Goal: Information Seeking & Learning: Learn about a topic

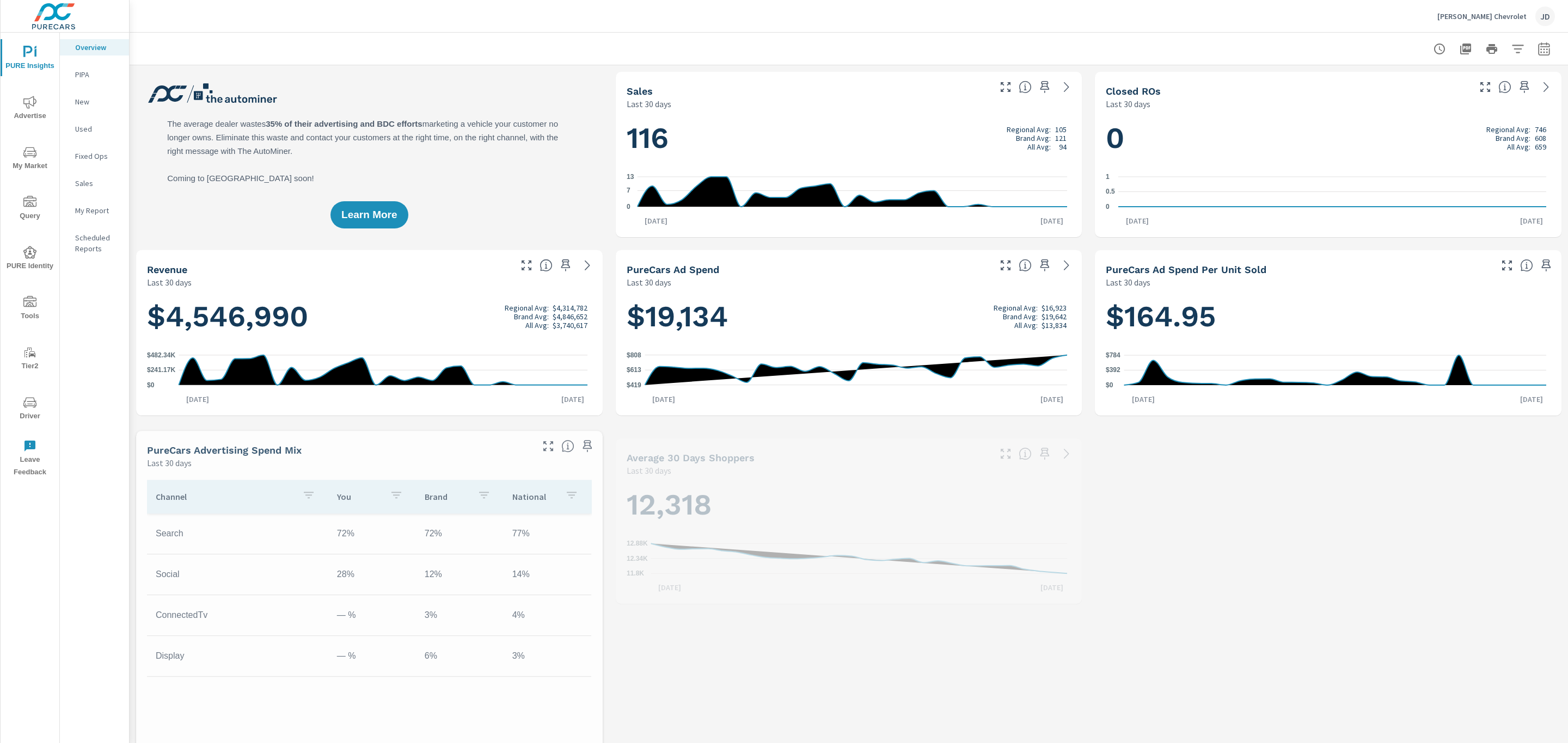
scroll to position [1, 0]
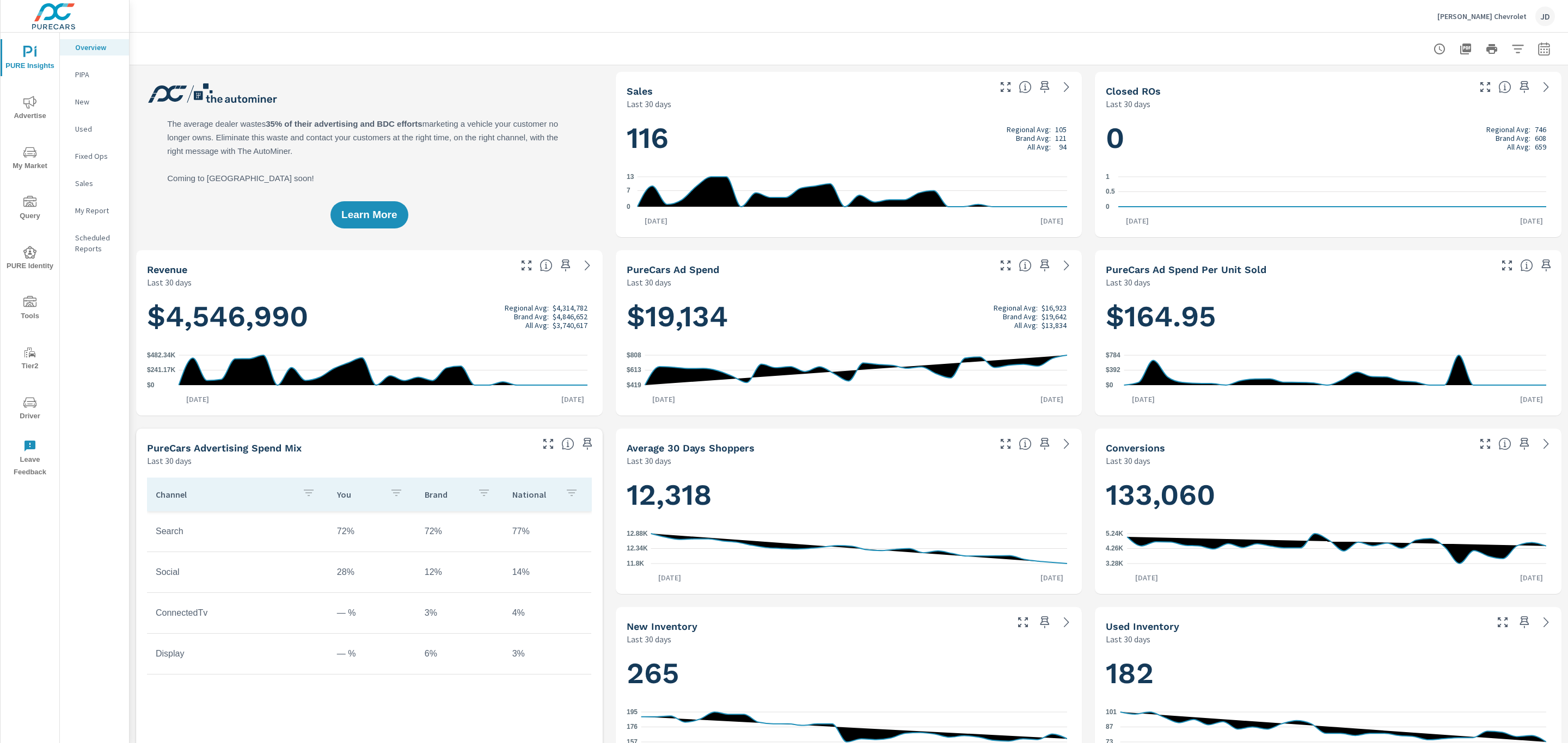
click at [33, 96] on icon "nav menu" at bounding box center [29, 102] width 13 height 13
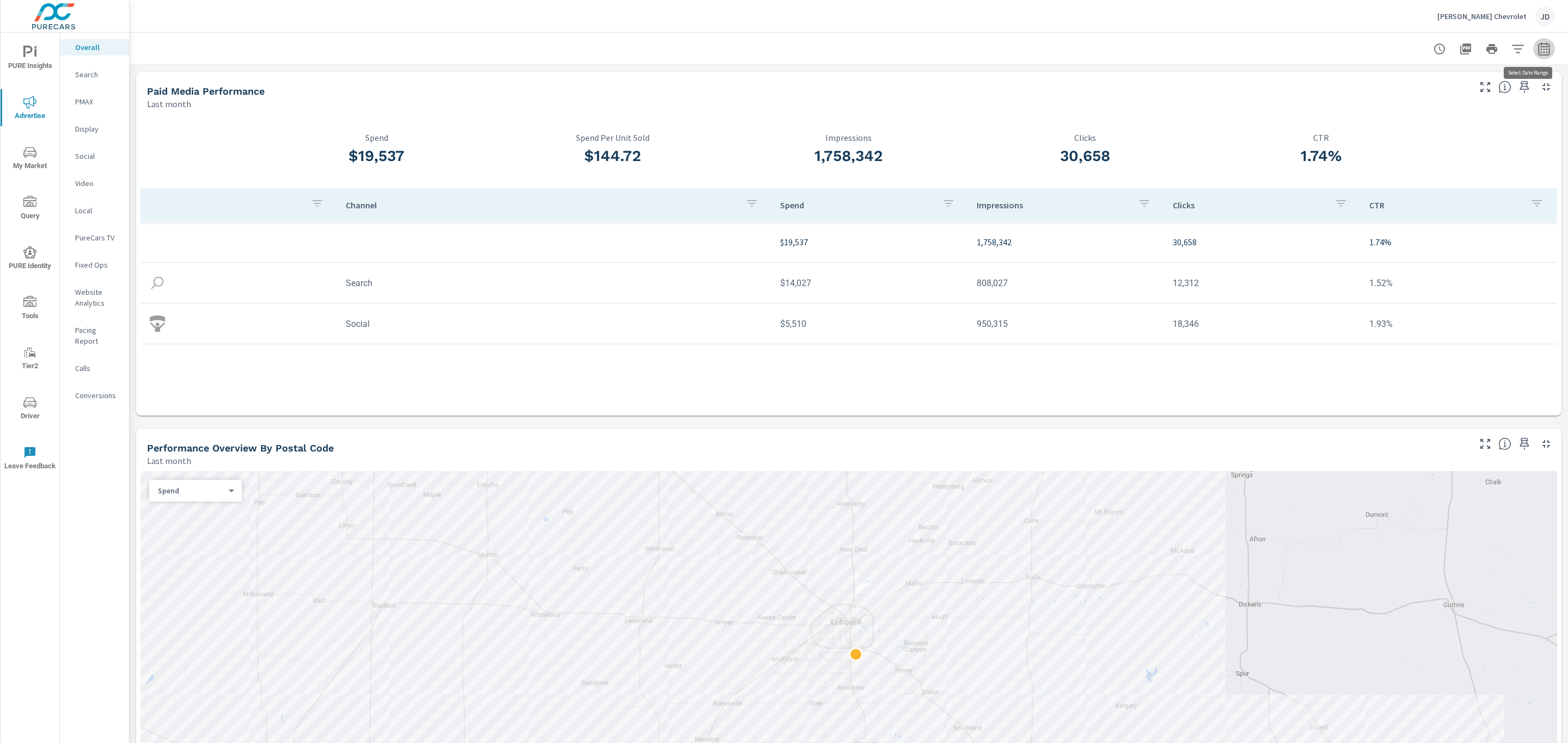
click at [1537, 50] on icon "button" at bounding box center [1543, 49] width 13 height 13
select select "Last month"
click at [1446, 122] on p "+ Add comparison" at bounding box center [1455, 122] width 139 height 13
click at [1447, 134] on select "Custom Previous period Previous month Previous year" at bounding box center [1444, 142] width 109 height 22
click at [1390, 131] on select "Custom Previous period Previous month Previous year" at bounding box center [1444, 142] width 109 height 22
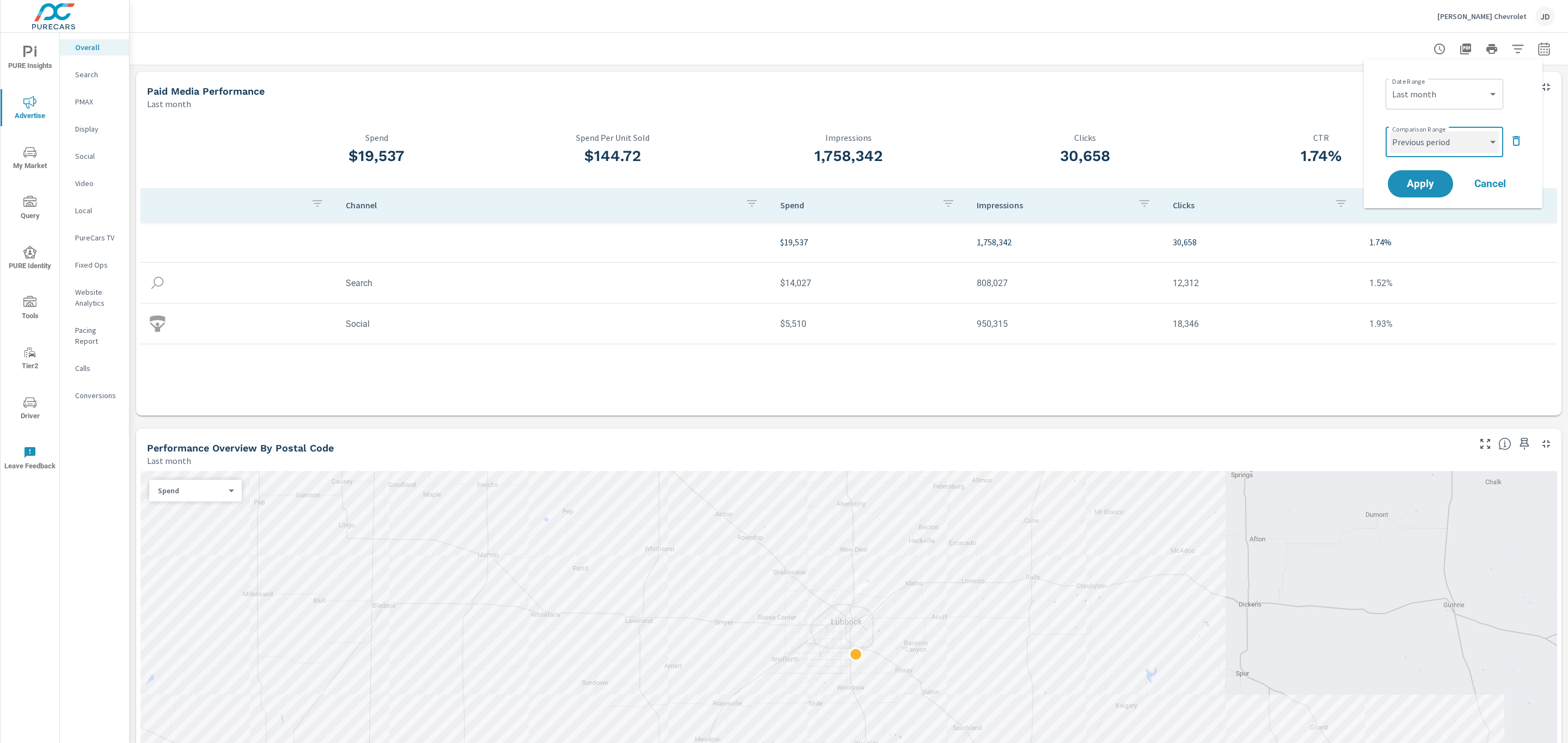
select select "Previous month"
click at [1426, 185] on span "Apply" at bounding box center [1420, 183] width 45 height 10
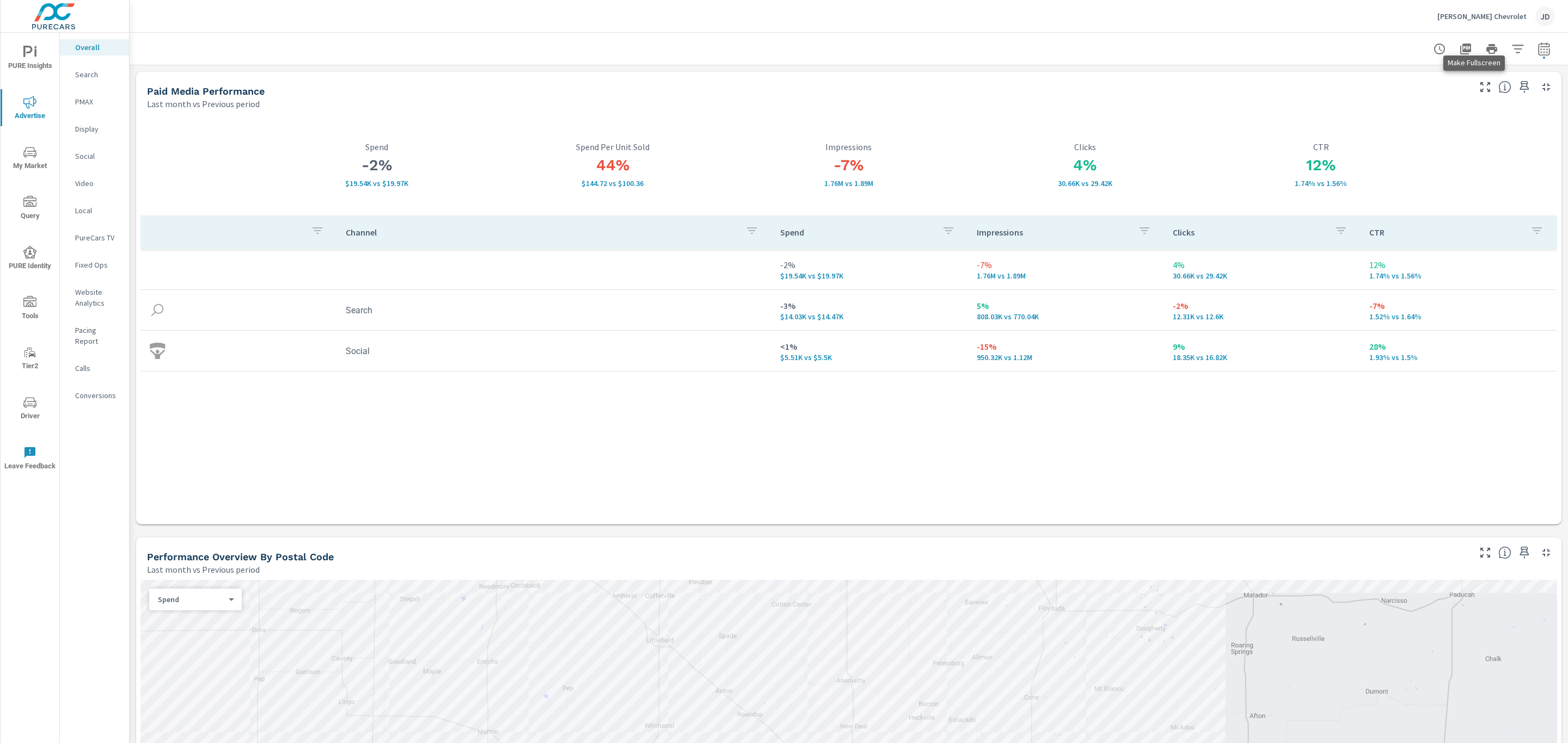
click at [1478, 84] on icon "button" at bounding box center [1484, 87] width 13 height 13
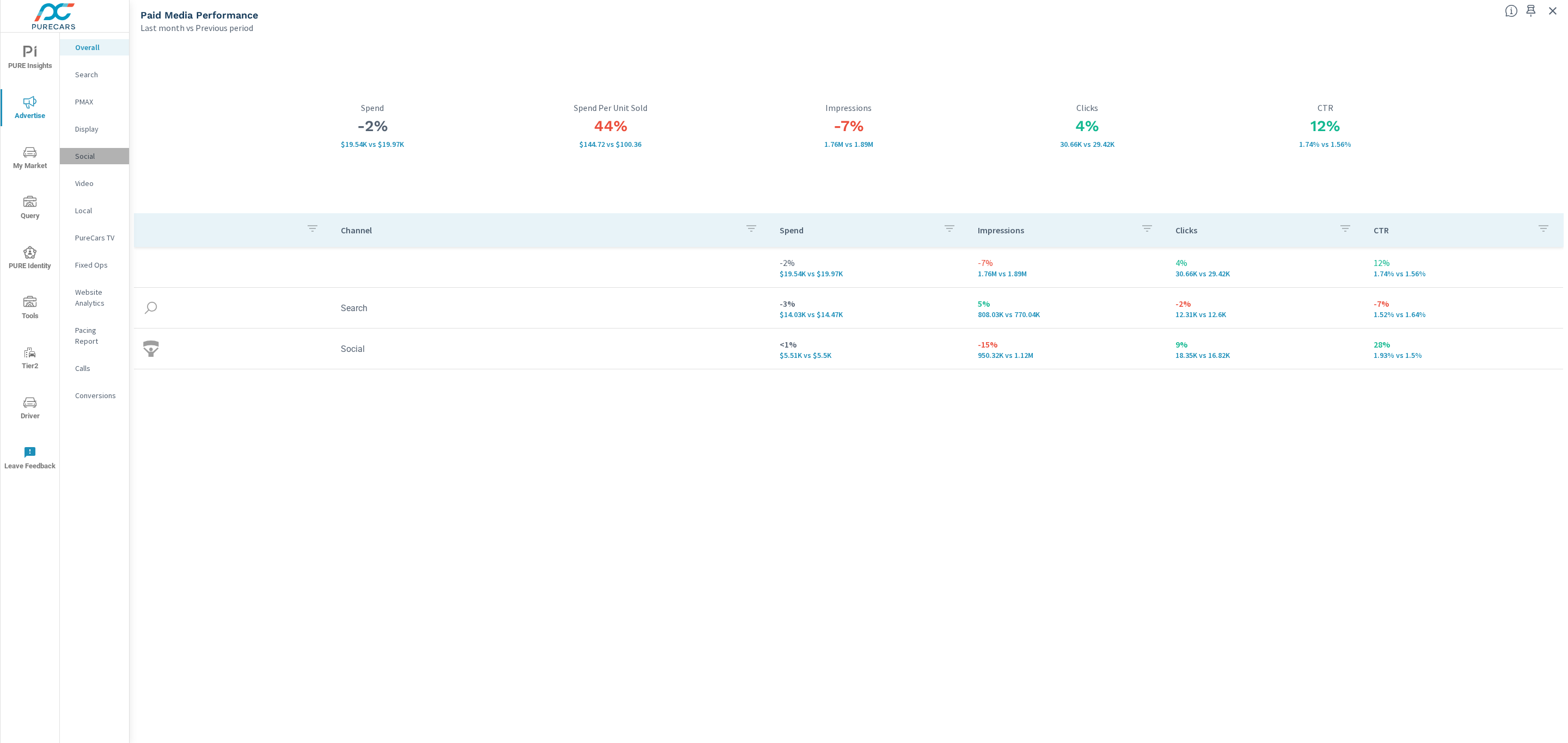
click at [78, 157] on p "Social" at bounding box center [98, 156] width 45 height 11
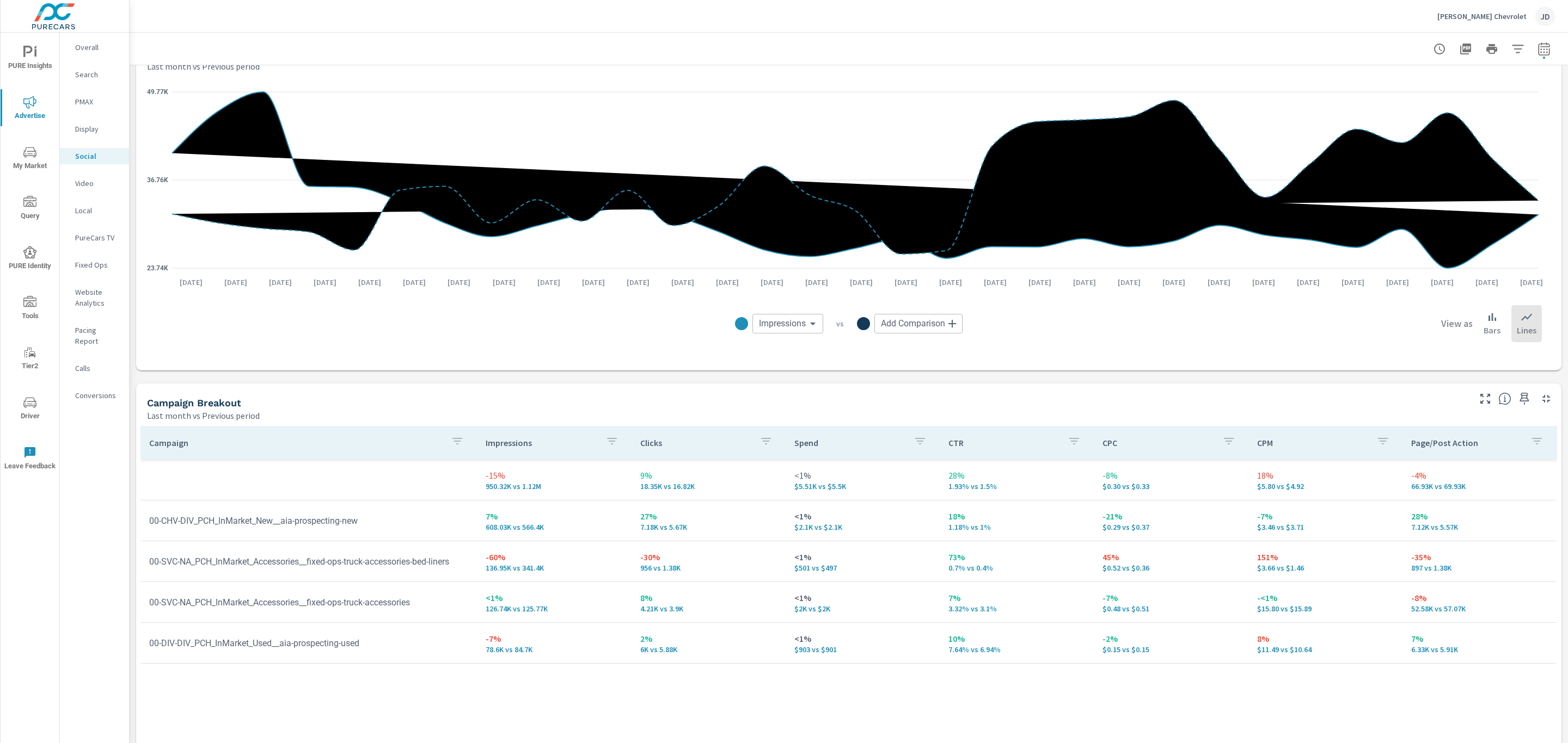
scroll to position [253, 0]
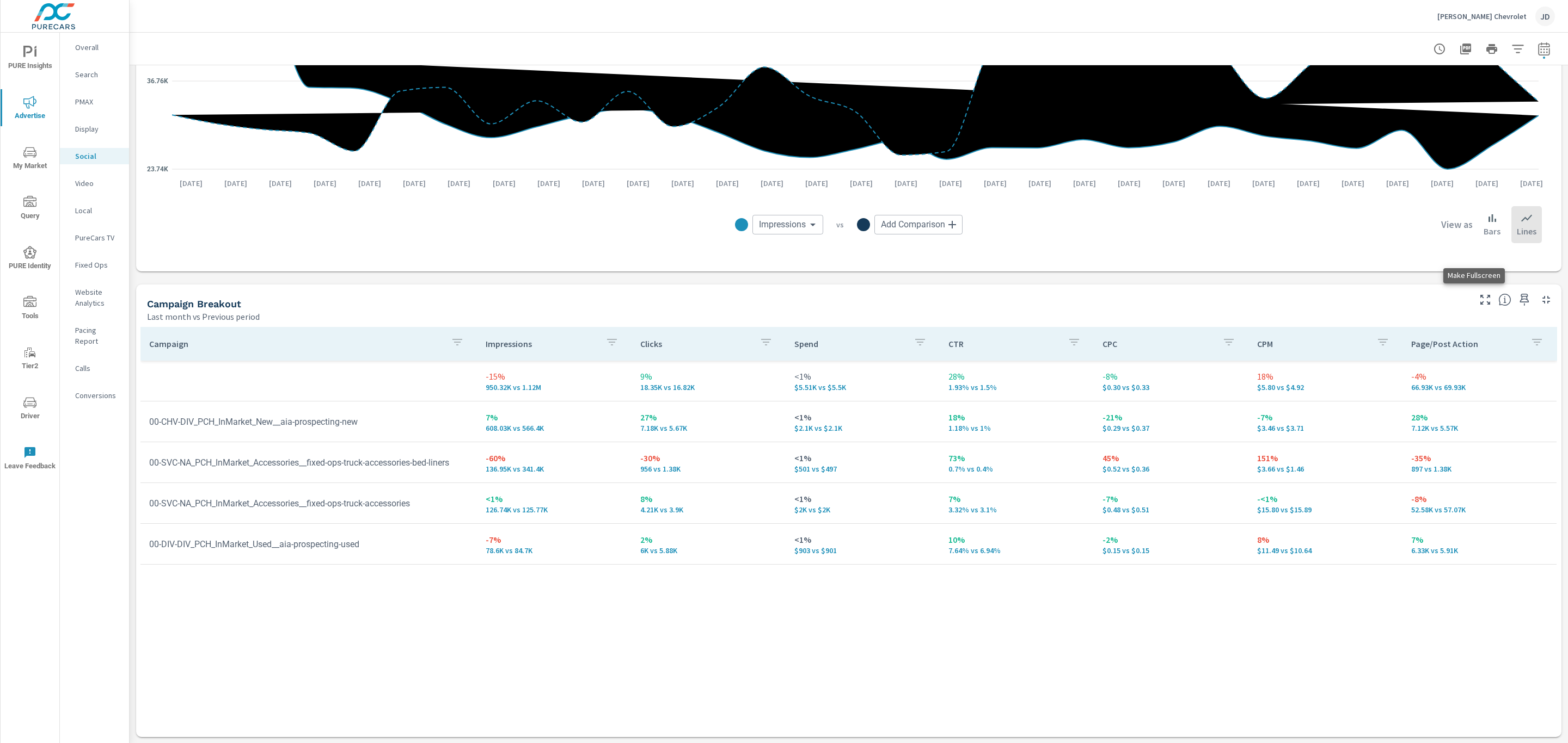
click at [1478, 299] on icon "button" at bounding box center [1484, 300] width 13 height 13
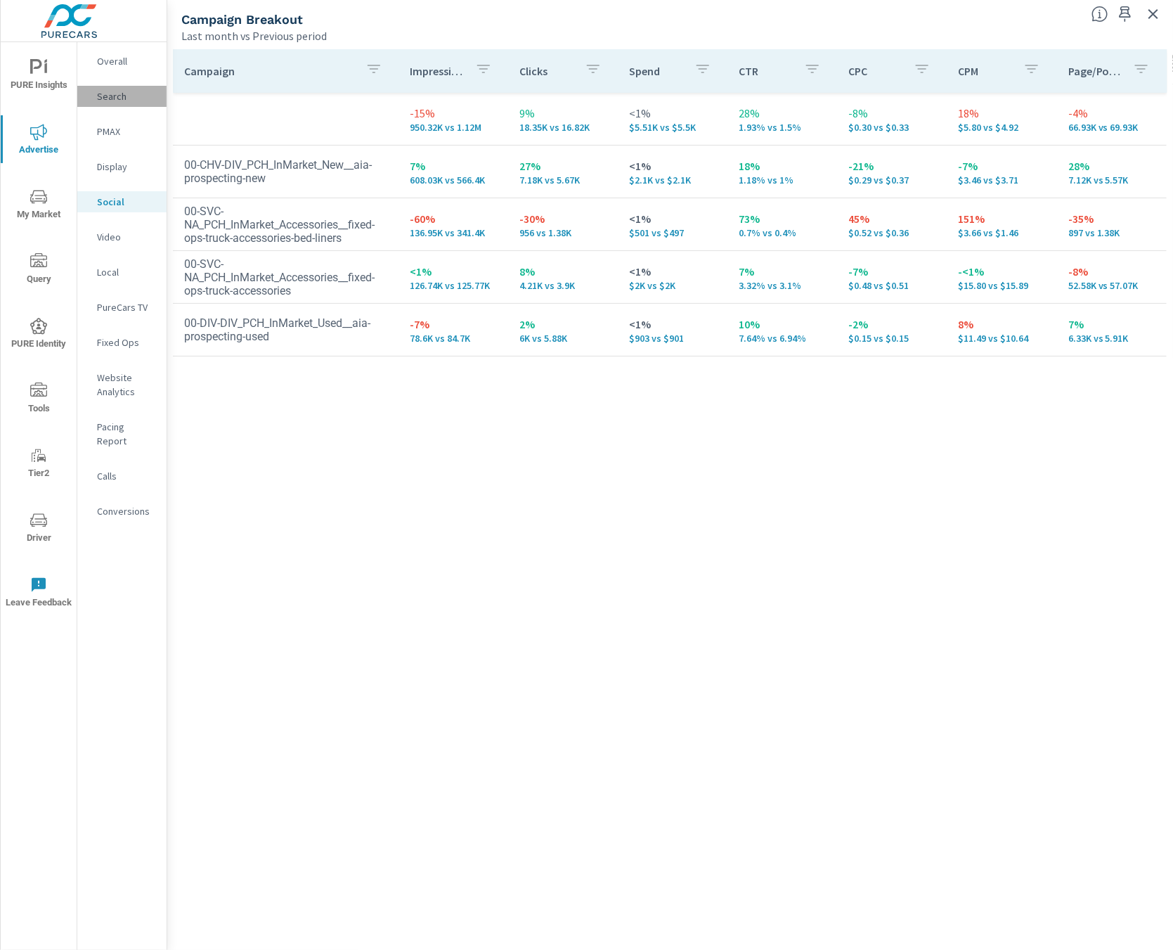
click at [99, 98] on p "Search" at bounding box center [126, 96] width 58 height 14
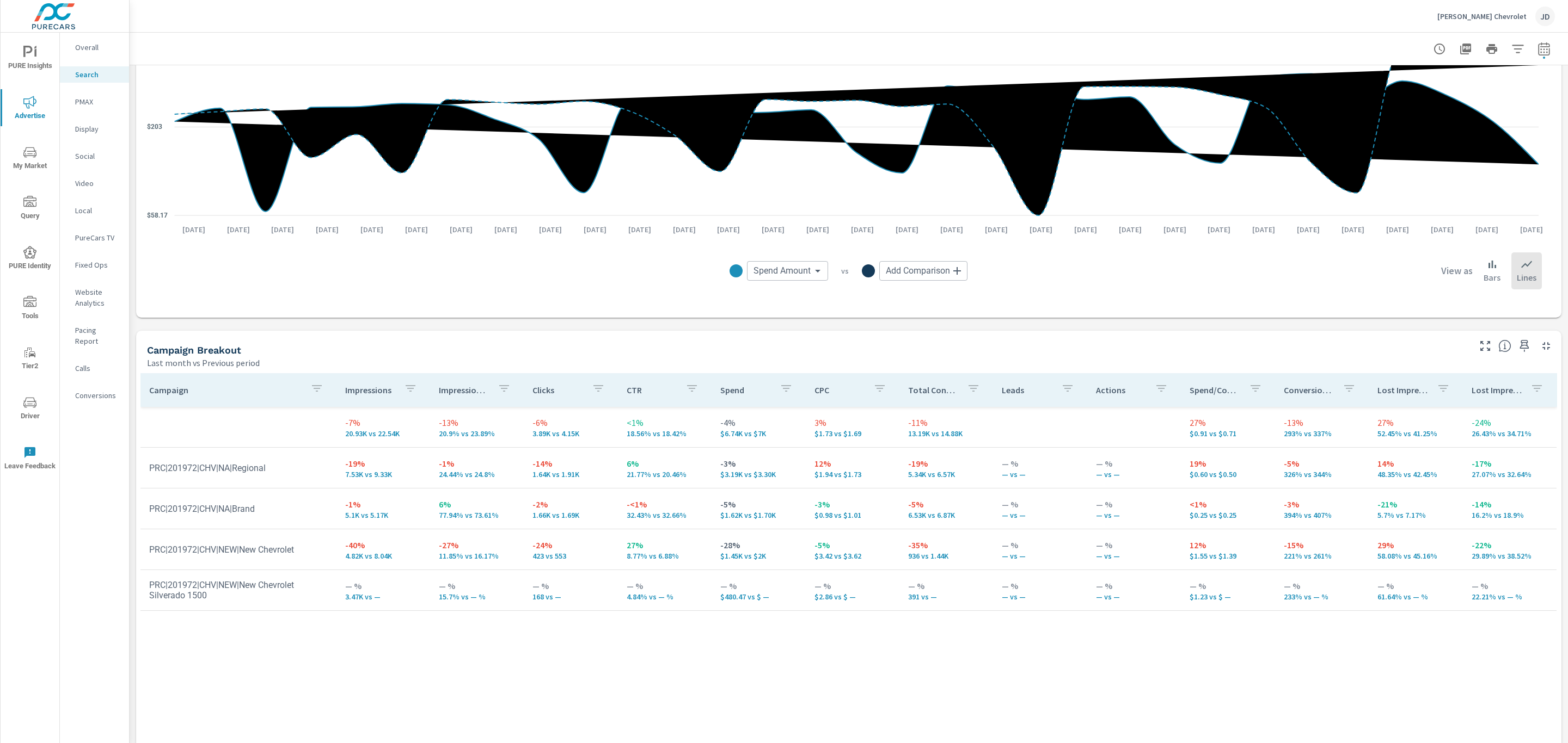
scroll to position [793, 0]
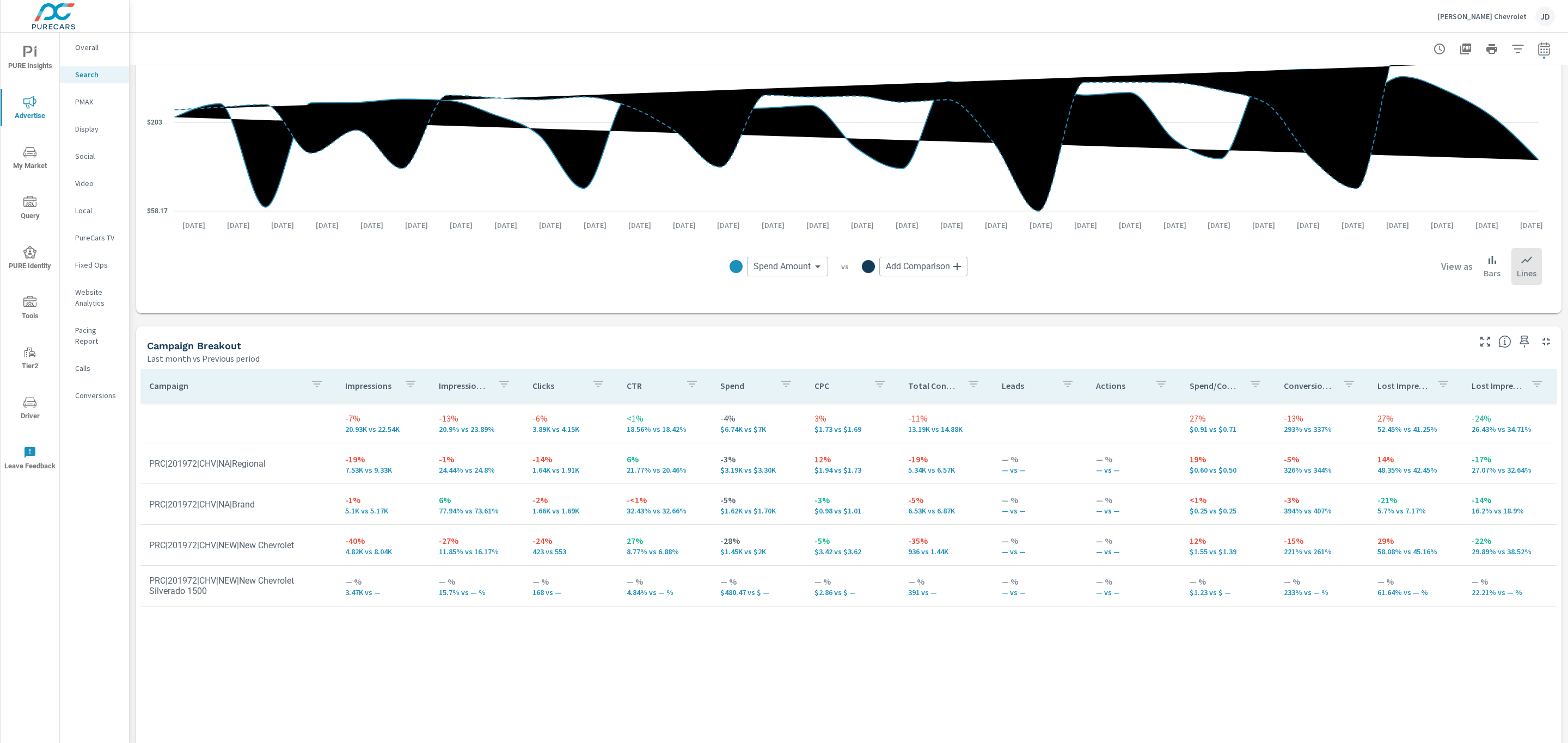
click at [77, 98] on p "PMAX" at bounding box center [98, 101] width 45 height 11
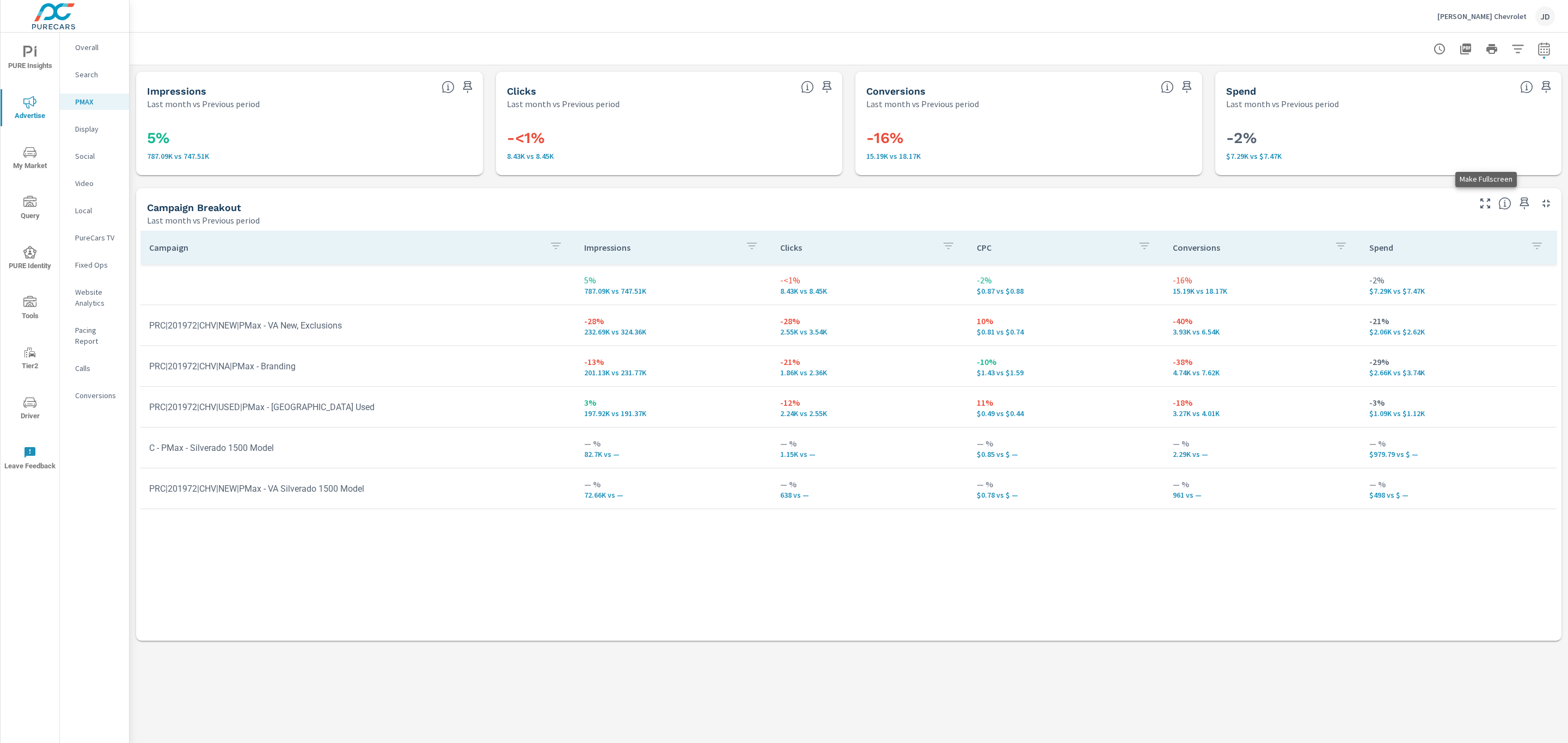
click at [1483, 204] on icon "button" at bounding box center [1484, 203] width 13 height 13
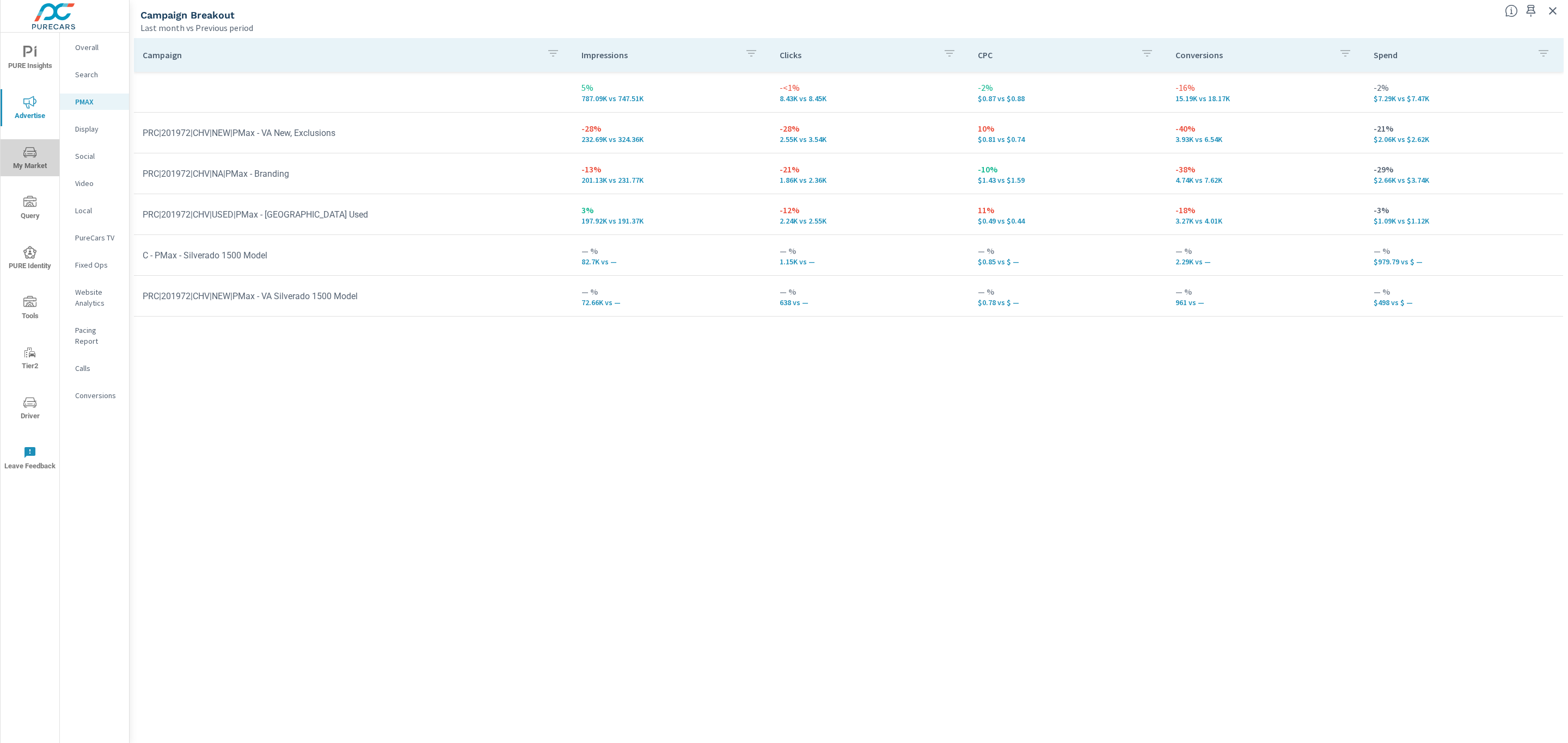
click at [31, 157] on icon "nav menu" at bounding box center [29, 152] width 13 height 13
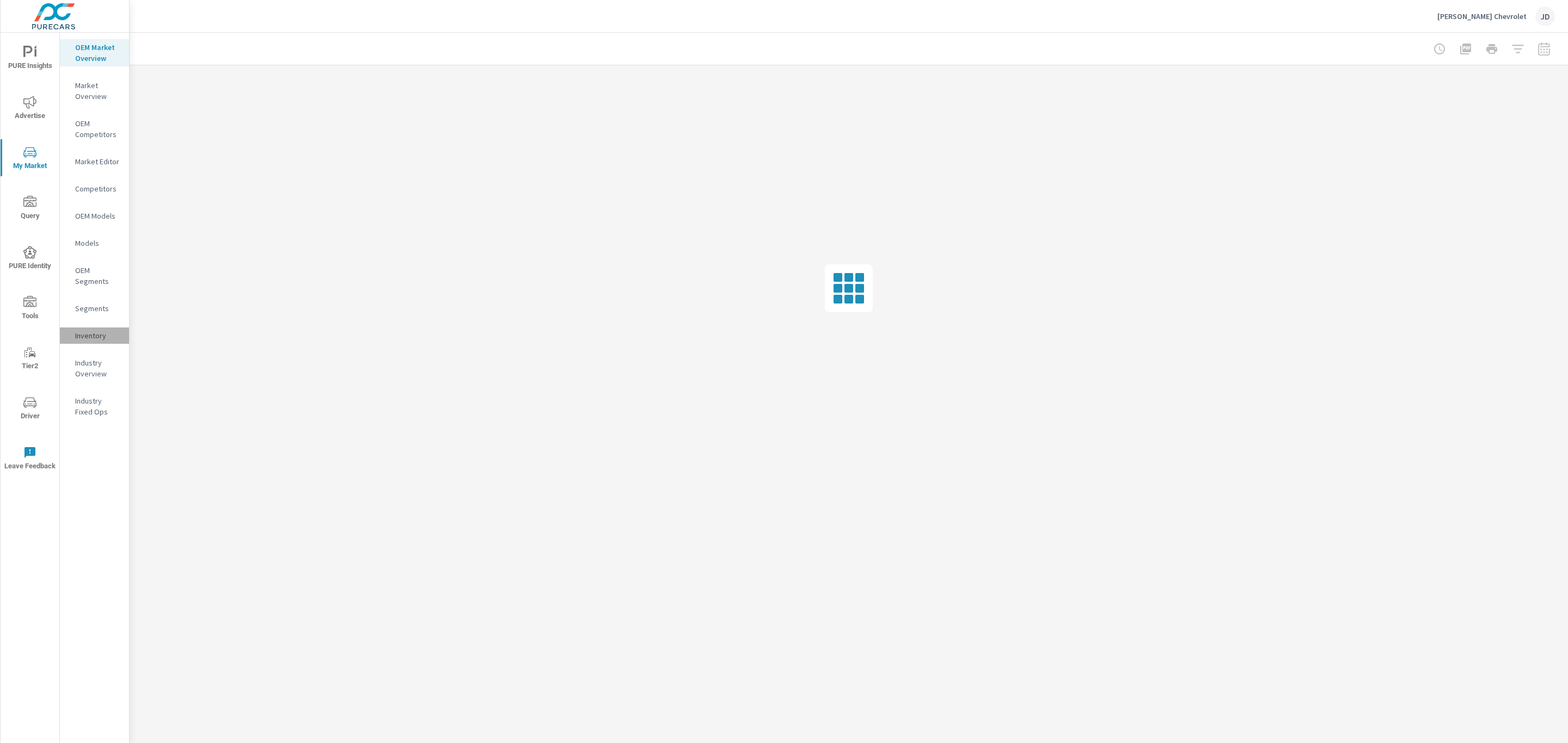
click at [81, 331] on p "Inventory" at bounding box center [98, 336] width 45 height 11
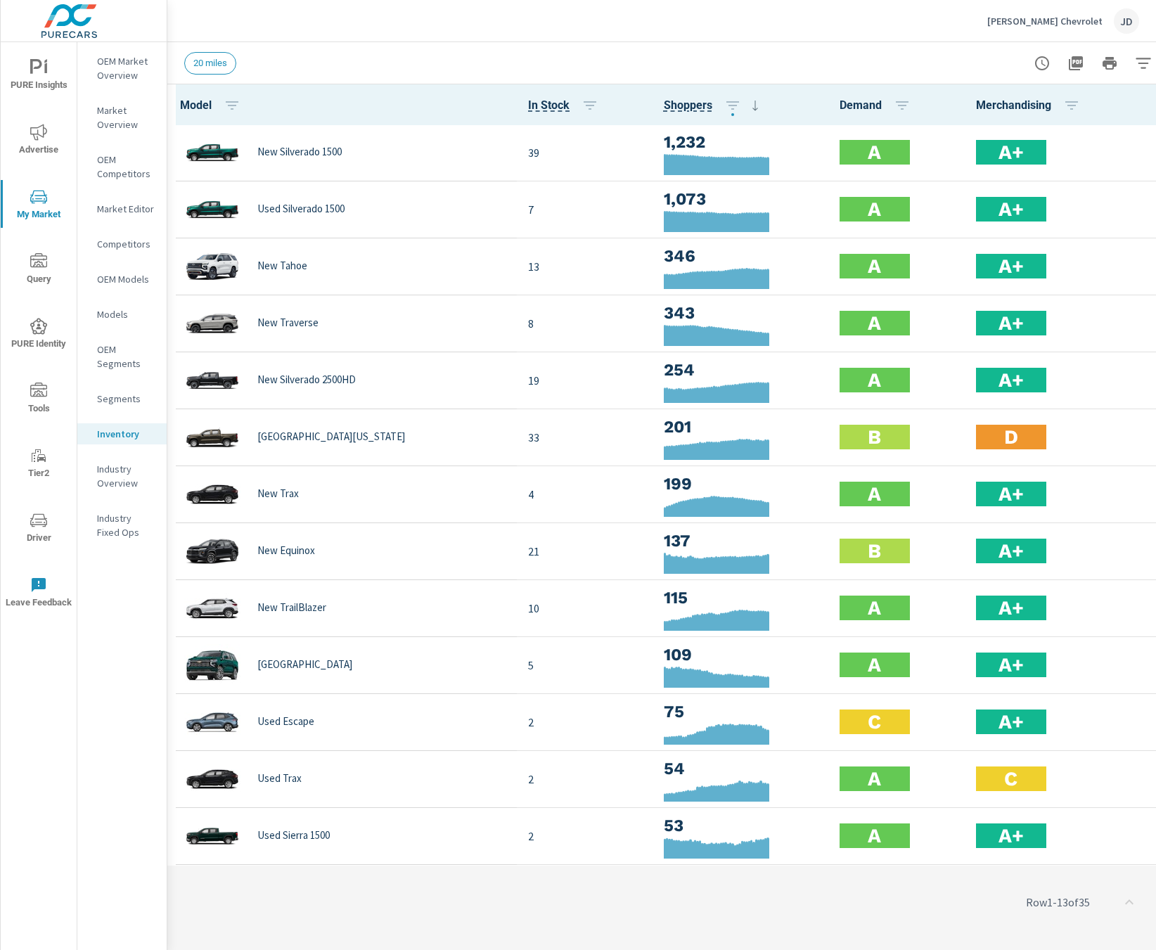
scroll to position [0, 67]
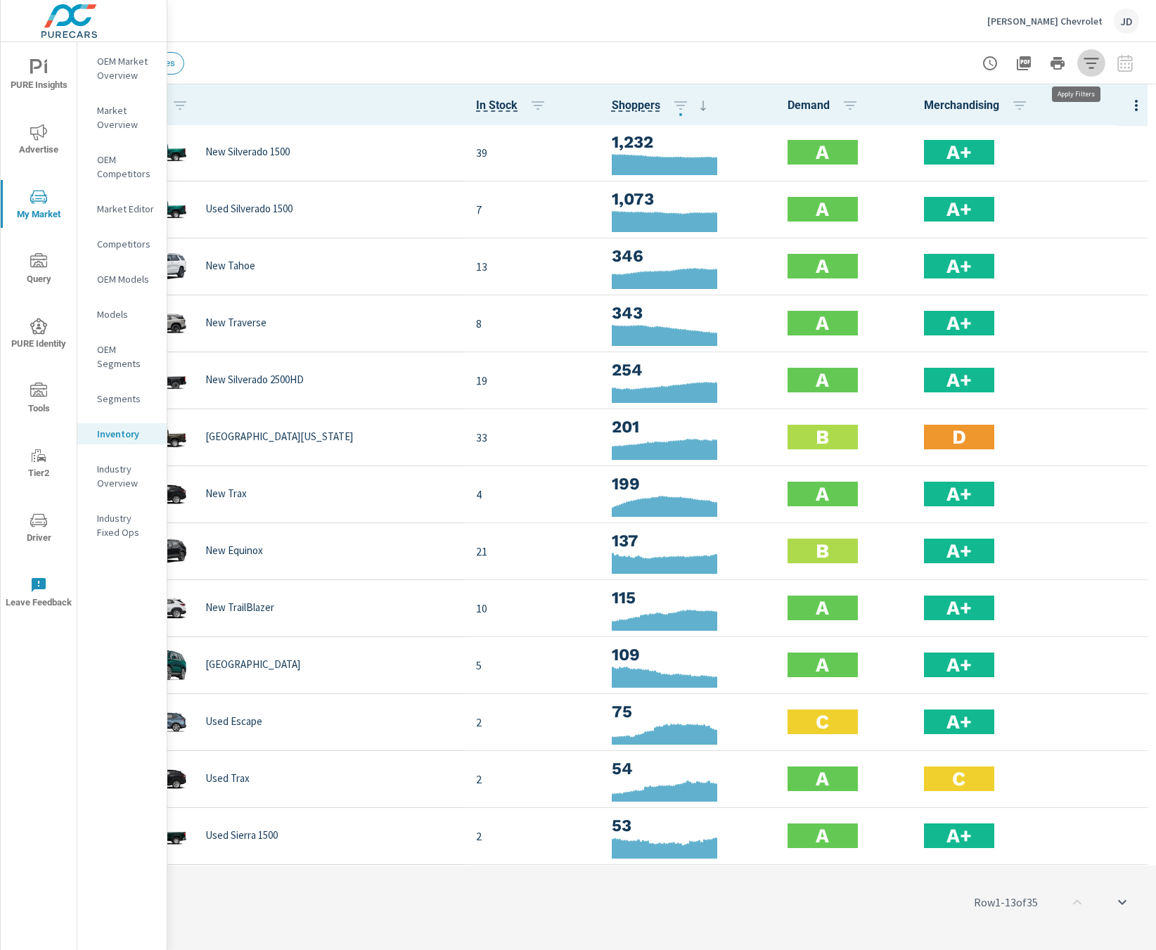
click at [1083, 64] on icon "button" at bounding box center [1091, 63] width 17 height 17
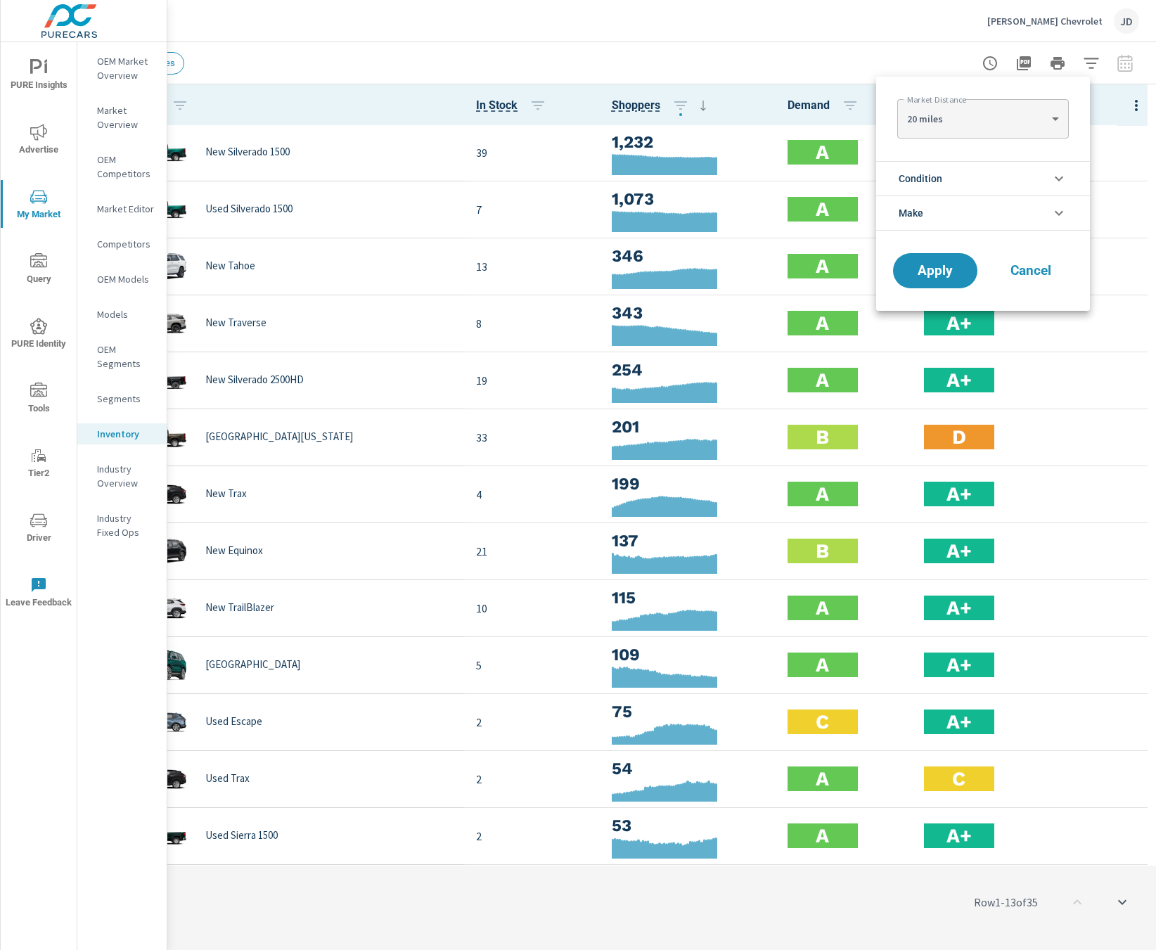
click at [973, 178] on li "Condition" at bounding box center [983, 178] width 214 height 34
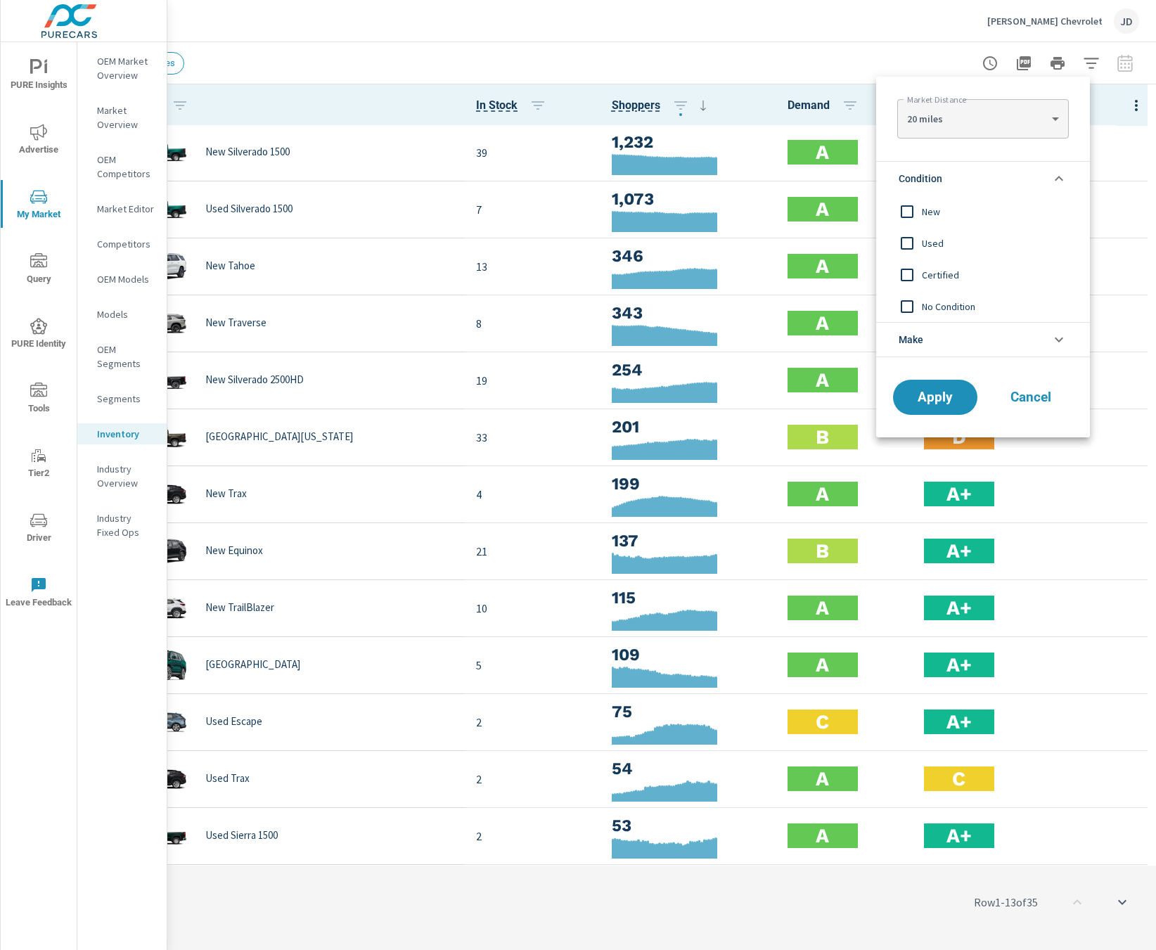
click at [910, 211] on input "filter options" at bounding box center [907, 212] width 30 height 30
click at [932, 399] on span "Apply" at bounding box center [935, 397] width 58 height 13
